Goal: Task Accomplishment & Management: Manage account settings

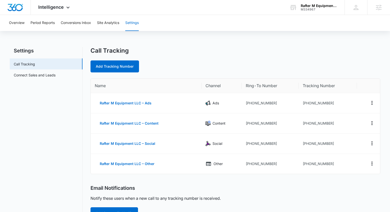
click at [323, 12] on div "Rafter M Equipment LLC M334967 Your Accounts View All" at bounding box center [313, 7] width 63 height 15
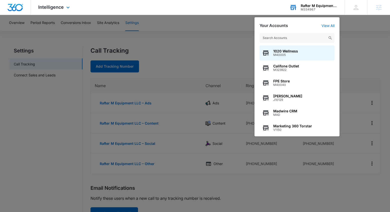
click at [316, 35] on input "text" at bounding box center [297, 38] width 75 height 10
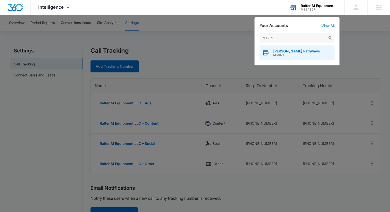
type input "M13971"
click at [306, 52] on div "Howell Pathways M13971" at bounding box center [297, 53] width 75 height 15
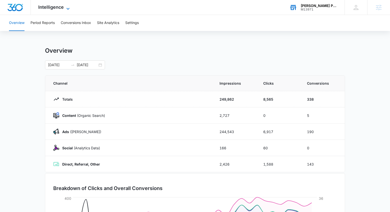
click at [65, 9] on icon at bounding box center [68, 9] width 6 height 6
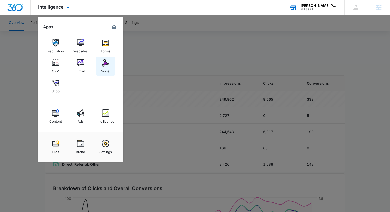
click at [104, 68] on div "Social" at bounding box center [105, 70] width 9 height 7
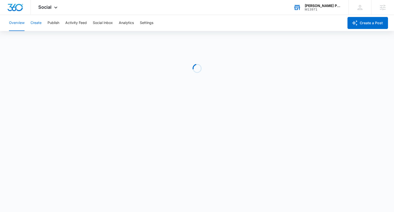
click at [36, 24] on button "Create" at bounding box center [36, 23] width 11 height 16
click at [145, 25] on button "Settings" at bounding box center [147, 23] width 14 height 16
click at [35, 22] on button "Create" at bounding box center [36, 23] width 11 height 16
click at [51, 23] on button "Publish" at bounding box center [54, 23] width 12 height 16
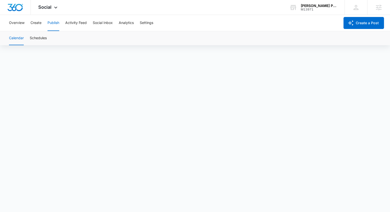
scroll to position [4, 0]
click at [38, 41] on button "Schedules" at bounding box center [38, 38] width 17 height 14
click at [42, 25] on div "Overview Create Publish Activity Feed Social Inbox Analytics Settings" at bounding box center [173, 23] width 334 height 16
click at [33, 25] on button "Create" at bounding box center [36, 23] width 11 height 16
click at [56, 27] on button "Publish" at bounding box center [54, 23] width 12 height 16
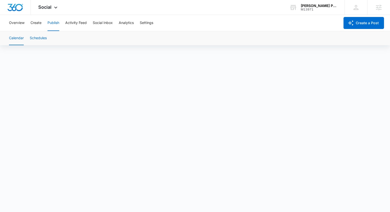
click at [42, 41] on button "Schedules" at bounding box center [38, 38] width 17 height 14
click at [22, 41] on button "Calendar" at bounding box center [16, 38] width 15 height 14
click at [33, 25] on button "Create" at bounding box center [36, 23] width 11 height 16
click at [51, 26] on button "Publish" at bounding box center [54, 23] width 12 height 16
click at [39, 41] on button "Schedules" at bounding box center [38, 38] width 17 height 14
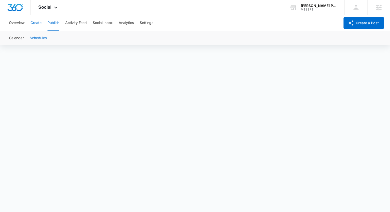
click at [37, 23] on button "Create" at bounding box center [36, 23] width 11 height 16
click at [54, 26] on button "Publish" at bounding box center [54, 23] width 12 height 16
click at [40, 36] on button "Schedules" at bounding box center [38, 38] width 17 height 14
click at [19, 37] on button "Calendar" at bounding box center [16, 38] width 15 height 14
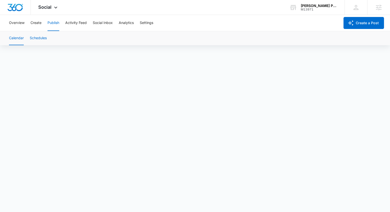
click at [36, 39] on button "Schedules" at bounding box center [38, 38] width 17 height 14
click at [35, 23] on button "Create" at bounding box center [36, 23] width 11 height 16
click at [58, 23] on button "Publish" at bounding box center [54, 23] width 12 height 16
click at [45, 41] on button "Schedules" at bounding box center [38, 38] width 17 height 14
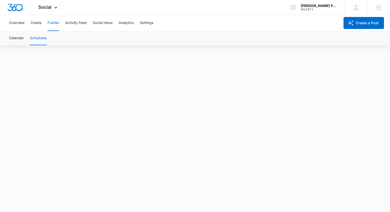
click at [25, 21] on div "Overview Create Publish Activity Feed Social Inbox Analytics Settings" at bounding box center [173, 23] width 334 height 16
click at [40, 24] on button "Create" at bounding box center [36, 23] width 11 height 16
click at [55, 28] on button "Publish" at bounding box center [54, 23] width 12 height 16
click at [19, 11] on img "Dashboard" at bounding box center [15, 8] width 16 height 8
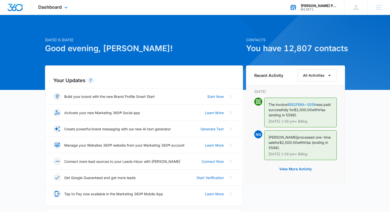
click at [313, 12] on div "Howell Pathways M13971 Your Accounts View All" at bounding box center [313, 7] width 63 height 15
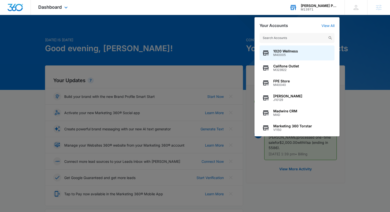
click at [310, 36] on input "text" at bounding box center [297, 38] width 75 height 10
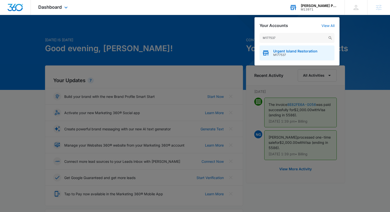
type input "M177537"
click at [301, 52] on span "Urgent Island Restoration" at bounding box center [295, 51] width 44 height 4
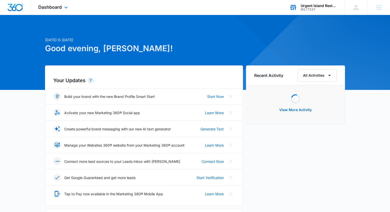
click at [58, 10] on div "Dashboard Apps Reputation Websites Forms CRM Email Social Content Ads Intellige…" at bounding box center [54, 7] width 46 height 15
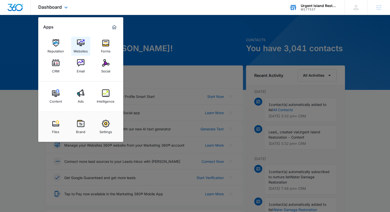
click at [81, 48] on div "Websites" at bounding box center [81, 50] width 14 height 7
